Goal: Information Seeking & Learning: Learn about a topic

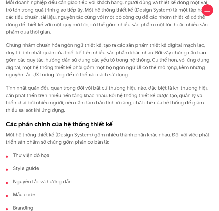
scroll to position [405, 0]
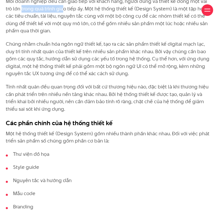
drag, startPoint x: 73, startPoint y: 64, endPoint x: 137, endPoint y: 67, distance: 63.7
click at [114, 35] on p "Mỗi doanh nghiệp đều cần giao tiếp với khách hàng, người dùng và thiết kế đóng …" at bounding box center [109, 16] width 207 height 37
drag, startPoint x: 149, startPoint y: 67, endPoint x: 171, endPoint y: 67, distance: 21.1
click at [171, 35] on p "Mỗi doanh nghiệp đều cần giao tiếp với khách hàng, người dùng và thiết kế đóng …" at bounding box center [109, 16] width 207 height 37
drag, startPoint x: 75, startPoint y: 80, endPoint x: 90, endPoint y: 80, distance: 14.8
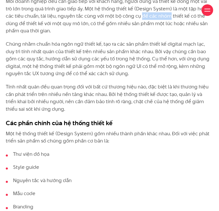
click at [91, 35] on p "Mỗi doanh nghiệp đều cần giao tiếp với khách hàng, người dùng và thiết kế đóng …" at bounding box center [109, 16] width 207 height 37
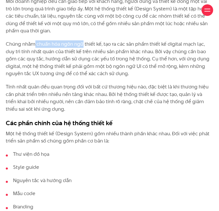
drag, startPoint x: 84, startPoint y: 103, endPoint x: 106, endPoint y: 104, distance: 22.3
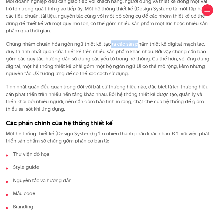
drag, startPoint x: 132, startPoint y: 107, endPoint x: 156, endPoint y: 110, distance: 24.3
click at [156, 78] on p "Chúng nhằm chuẩn hóa ngôn ngữ thiết kế, tạo ra các sản phẩm thiết kế digital mạ…" at bounding box center [109, 59] width 207 height 37
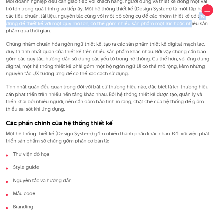
drag, startPoint x: 134, startPoint y: 83, endPoint x: 142, endPoint y: 85, distance: 8.3
click at [142, 35] on p "Mỗi doanh nghiệp đều cần giao tiếp với khách hàng, người dùng và thiết kế đóng …" at bounding box center [109, 16] width 207 height 37
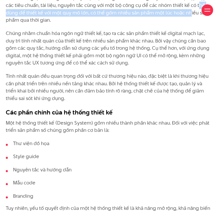
scroll to position [434, 0]
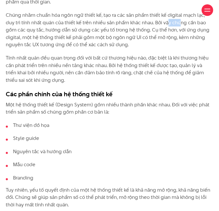
drag, startPoint x: 63, startPoint y: 91, endPoint x: 74, endPoint y: 91, distance: 11.0
click at [74, 49] on p "Chúng nhằm chuẩn hóa ngôn ngữ thiết kế, tạo ra các sản phẩm thiết kế digital mạ…" at bounding box center [109, 30] width 207 height 37
drag, startPoint x: 89, startPoint y: 87, endPoint x: 120, endPoint y: 87, distance: 31.0
click at [119, 49] on p "Chúng nhằm chuẩn hóa ngôn ngữ thiết kế, tạo ra các sản phẩm thiết kế digital mạ…" at bounding box center [109, 30] width 207 height 37
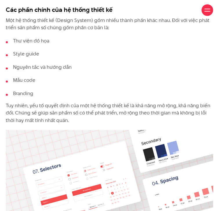
scroll to position [521, 0]
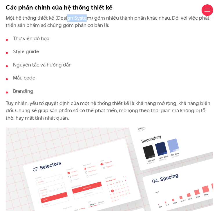
drag, startPoint x: 85, startPoint y: 91, endPoint x: 106, endPoint y: 89, distance: 20.7
click at [106, 29] on p "Một hệ thống thiết kế (Design System) gồm nhiều thành phần khác nhau. Đối với v…" at bounding box center [109, 21] width 207 height 15
drag, startPoint x: 119, startPoint y: 86, endPoint x: 126, endPoint y: 86, distance: 7.2
click at [126, 29] on p "Một hệ thống thiết kế (Design System) gồm nhiều thành phần khác nhau. Đối với v…" at bounding box center [109, 21] width 207 height 15
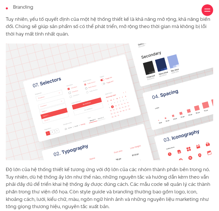
scroll to position [608, 0]
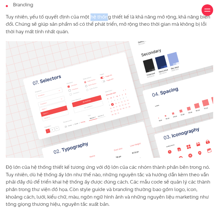
drag, startPoint x: 108, startPoint y: 89, endPoint x: 131, endPoint y: 89, distance: 22.9
click at [126, 36] on p "Tuy nhiên, yếu tố quyết định của một hệ thống thiết kế là khả năng mở rộng, khả…" at bounding box center [109, 24] width 207 height 22
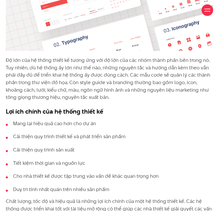
scroll to position [782, 0]
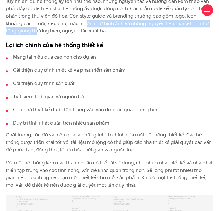
drag, startPoint x: 87, startPoint y: 84, endPoint x: 107, endPoint y: 83, distance: 19.7
click at [105, 35] on p "Độ lớn của hệ thống thiết kế tương ứng với độ lớn của các nhóm thành phần bên t…" at bounding box center [109, 12] width 207 height 45
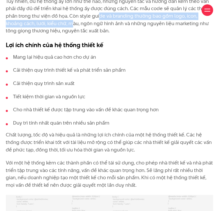
drag, startPoint x: 86, startPoint y: 76, endPoint x: 94, endPoint y: 76, distance: 7.8
click at [91, 35] on p "Độ lớn của hệ thống thiết kế tương ứng với độ lớn của các nhóm thành phần bên t…" at bounding box center [109, 12] width 207 height 45
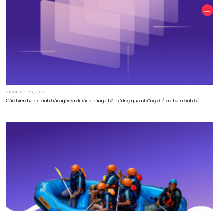
scroll to position [3205, 0]
